Goal: Transaction & Acquisition: Purchase product/service

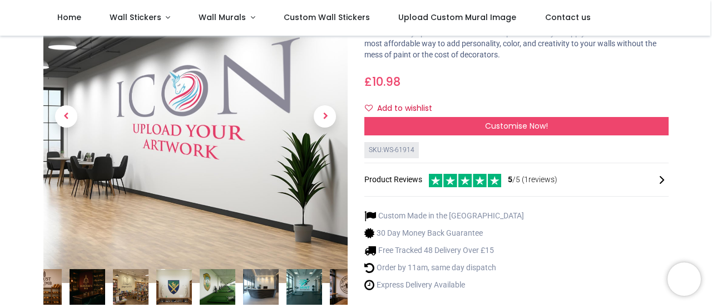
scroll to position [90, 0]
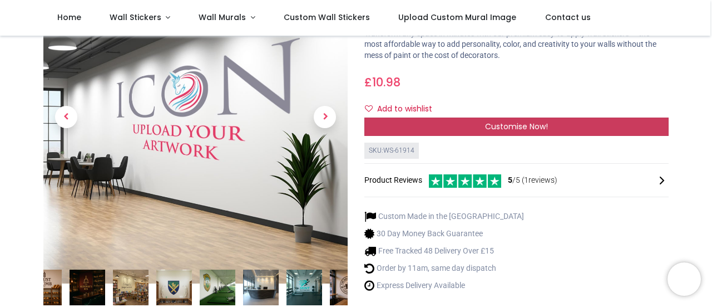
click at [483, 126] on div "Customise Now!" at bounding box center [517, 126] width 304 height 19
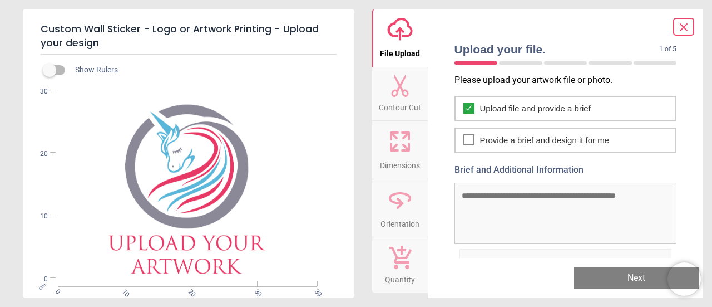
click at [585, 275] on button "Next" at bounding box center [636, 278] width 125 height 22
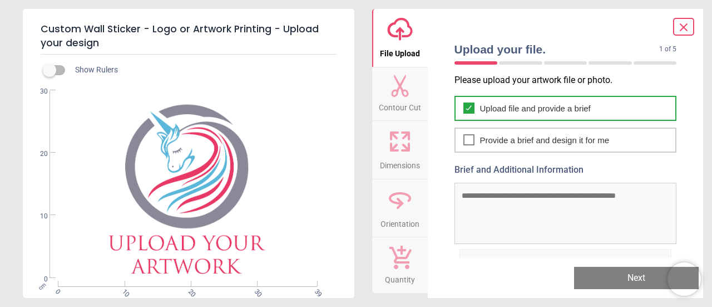
click at [504, 112] on span "Upload file and provide a brief" at bounding box center [535, 108] width 111 height 12
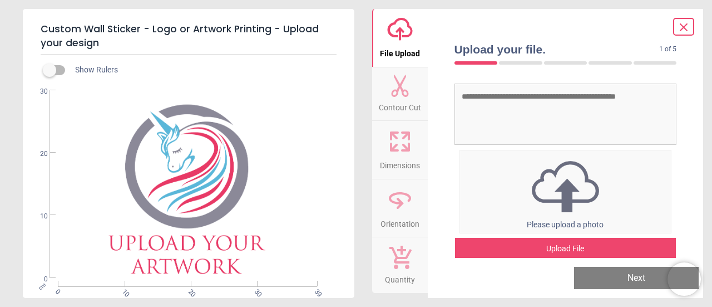
scroll to position [110, 0]
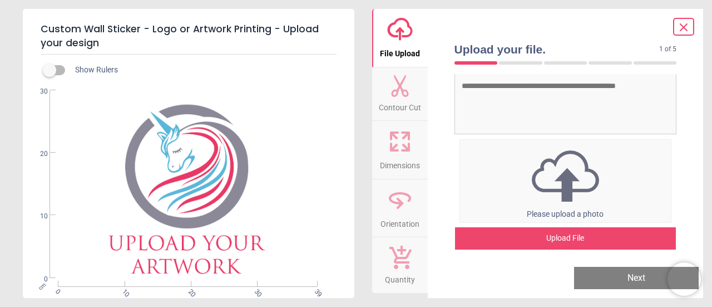
click at [567, 178] on img at bounding box center [565, 176] width 211 height 58
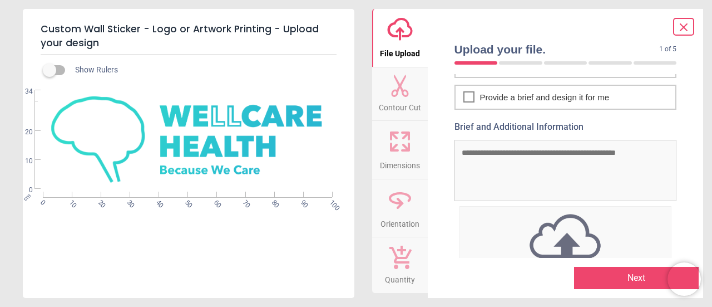
scroll to position [38, 0]
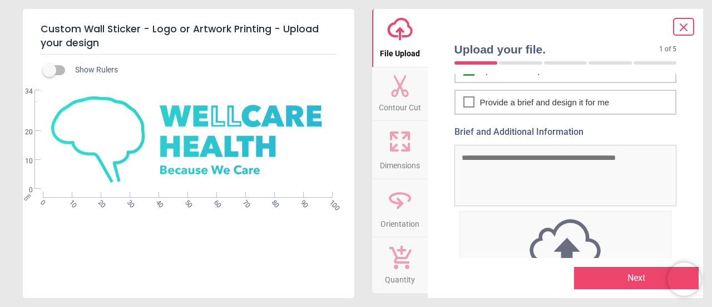
click at [593, 286] on button "Next" at bounding box center [636, 278] width 125 height 22
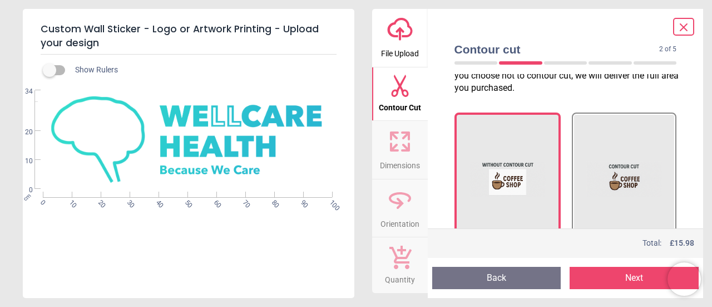
scroll to position [38, 0]
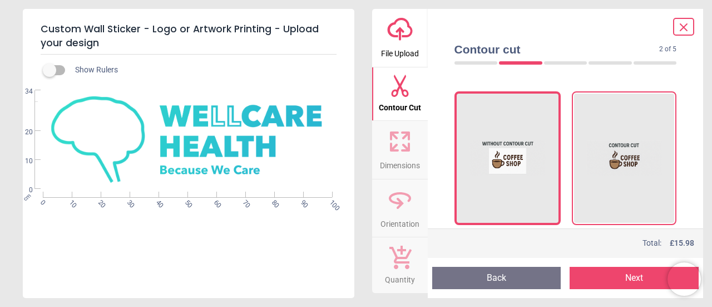
click at [611, 181] on img at bounding box center [625, 157] width 76 height 111
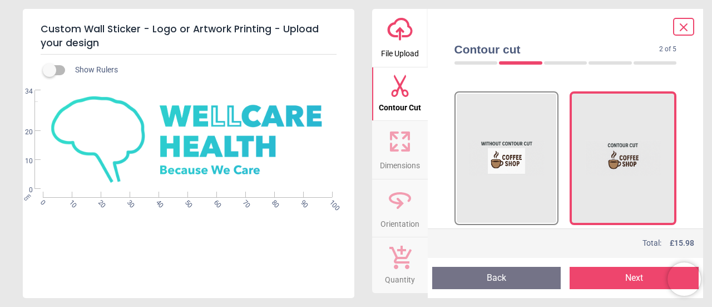
click at [610, 280] on button "Next" at bounding box center [634, 278] width 129 height 22
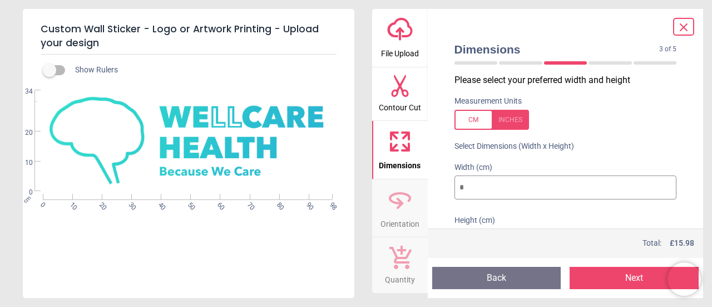
scroll to position [59, 0]
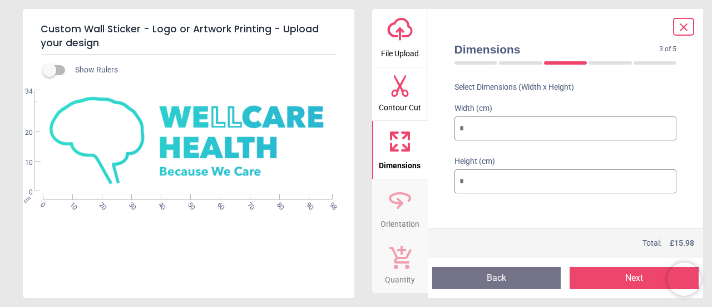
type input "*"
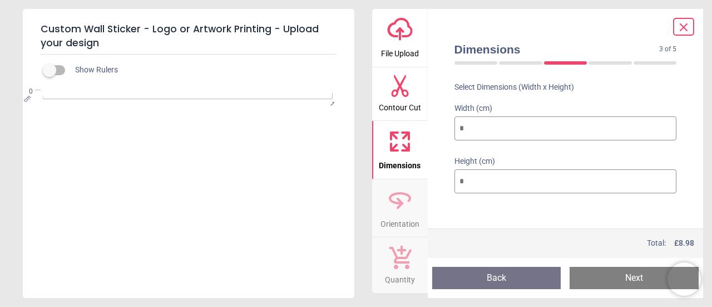
type input "**"
type input "*"
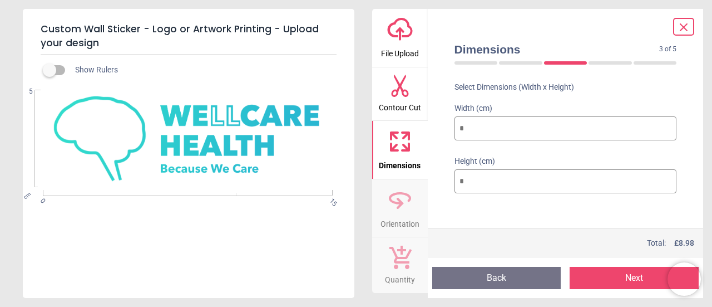
type input "***"
type input "**"
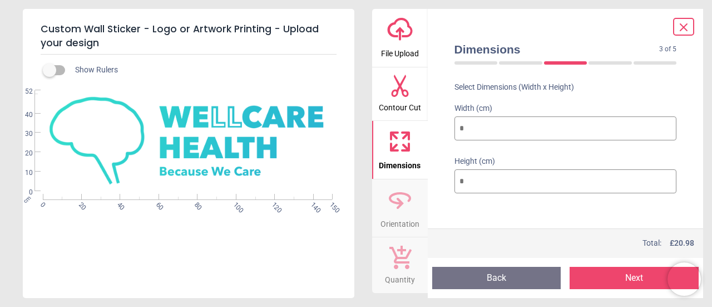
type input "***"
click at [607, 275] on button "Next" at bounding box center [634, 278] width 129 height 22
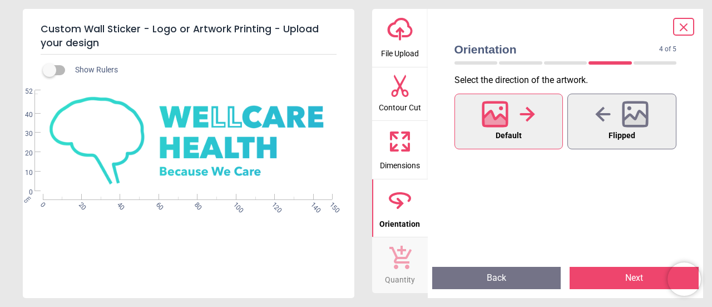
click at [607, 275] on button "Next" at bounding box center [634, 278] width 129 height 22
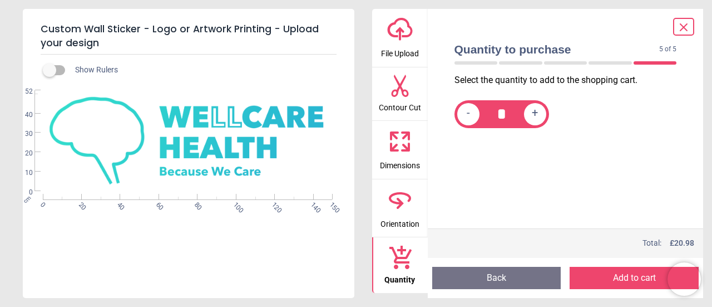
click at [607, 275] on button "Add to cart" at bounding box center [634, 278] width 129 height 22
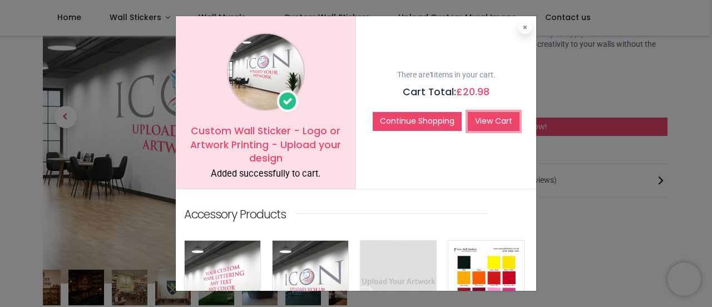
click at [494, 120] on link "View Cart" at bounding box center [494, 121] width 52 height 19
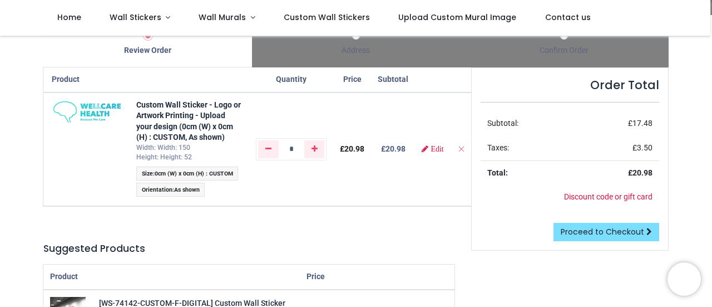
scroll to position [57, 0]
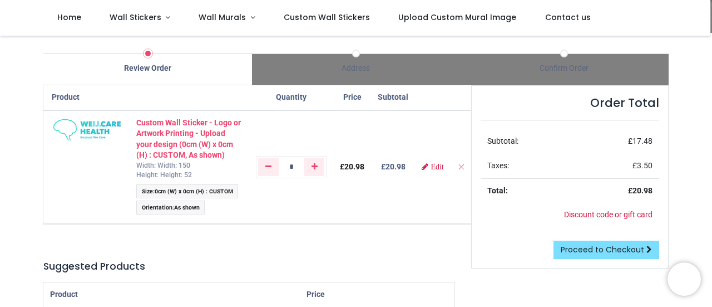
click at [169, 144] on strong "Custom Wall Sticker - Logo or Artwork Printing - Upload your design (0cm (W) x …" at bounding box center [188, 139] width 105 height 42
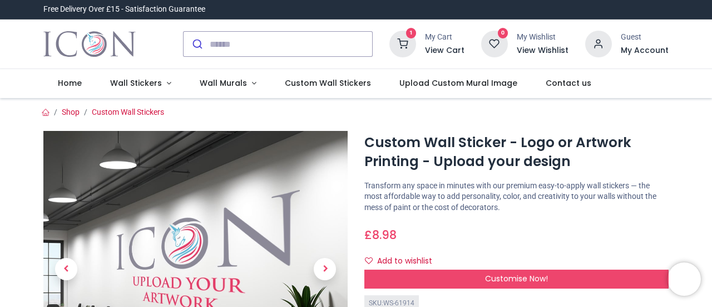
click at [436, 52] on h6 "View Cart" at bounding box center [445, 50] width 40 height 11
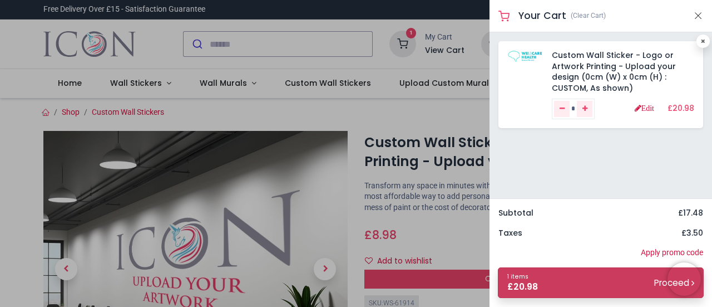
click at [540, 289] on link "1 items £ 20.98 Proceed" at bounding box center [601, 282] width 206 height 31
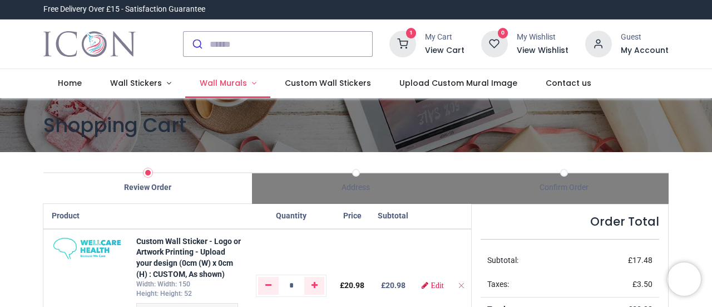
click at [238, 77] on span "Wall Murals" at bounding box center [223, 82] width 47 height 11
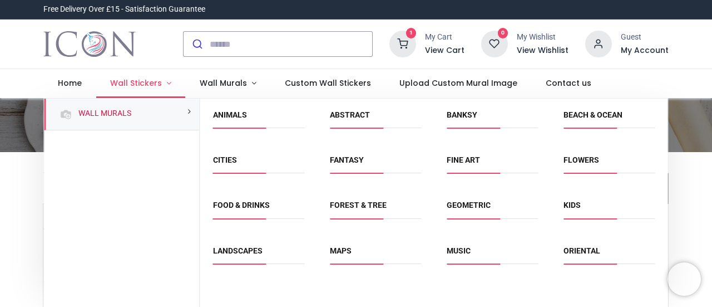
click at [145, 77] on span "Wall Stickers" at bounding box center [136, 82] width 52 height 11
